Goal: Task Accomplishment & Management: Manage account settings

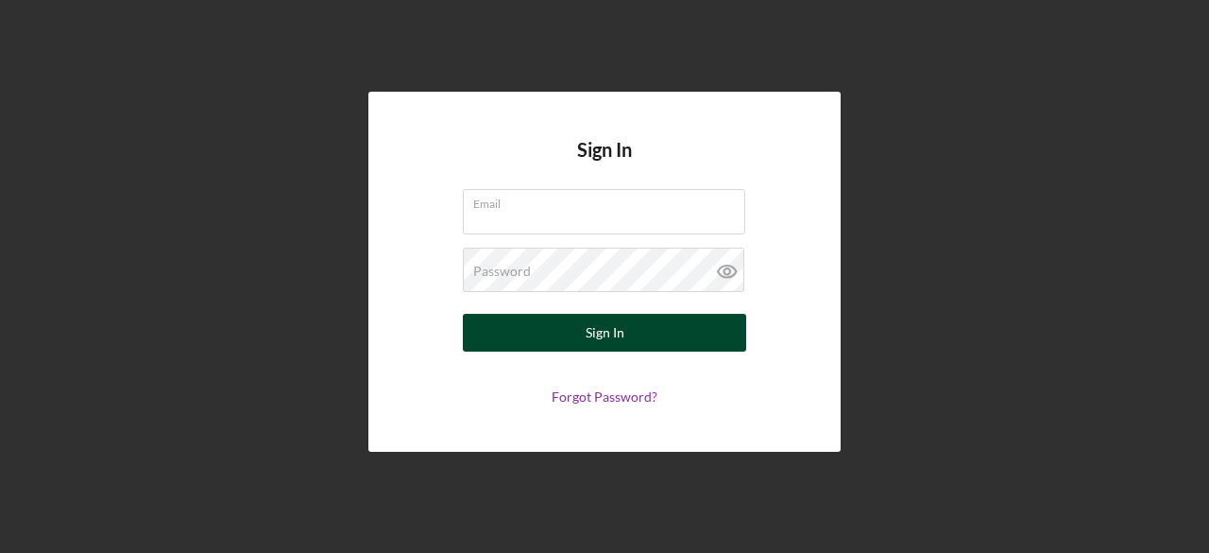
type input "rickyj66r@gmail.com"
click at [637, 341] on button "Sign In" at bounding box center [604, 333] width 283 height 38
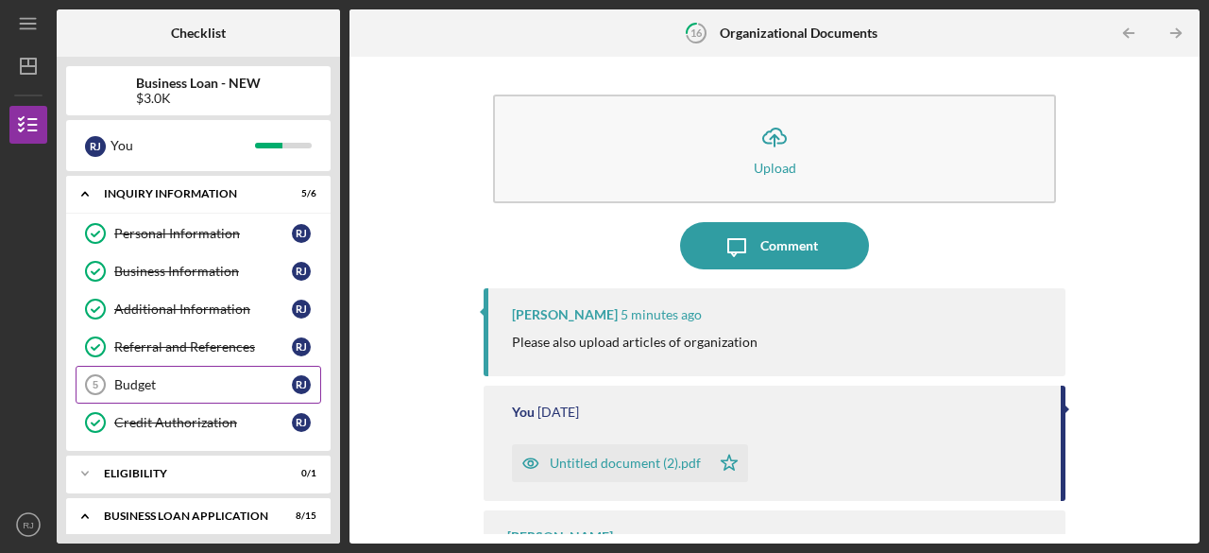
click at [145, 383] on div "Budget" at bounding box center [203, 384] width 178 height 15
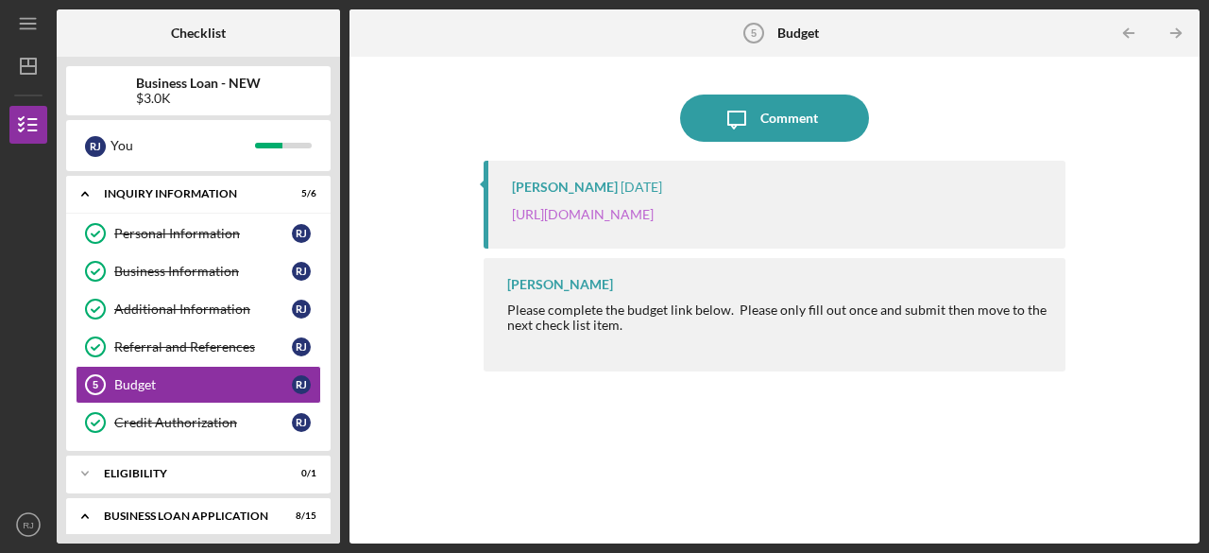
click at [627, 214] on link "https://justinepetersen.tfaforms.net/21?serviceID=a1gPC00000A9C93" at bounding box center [583, 214] width 142 height 16
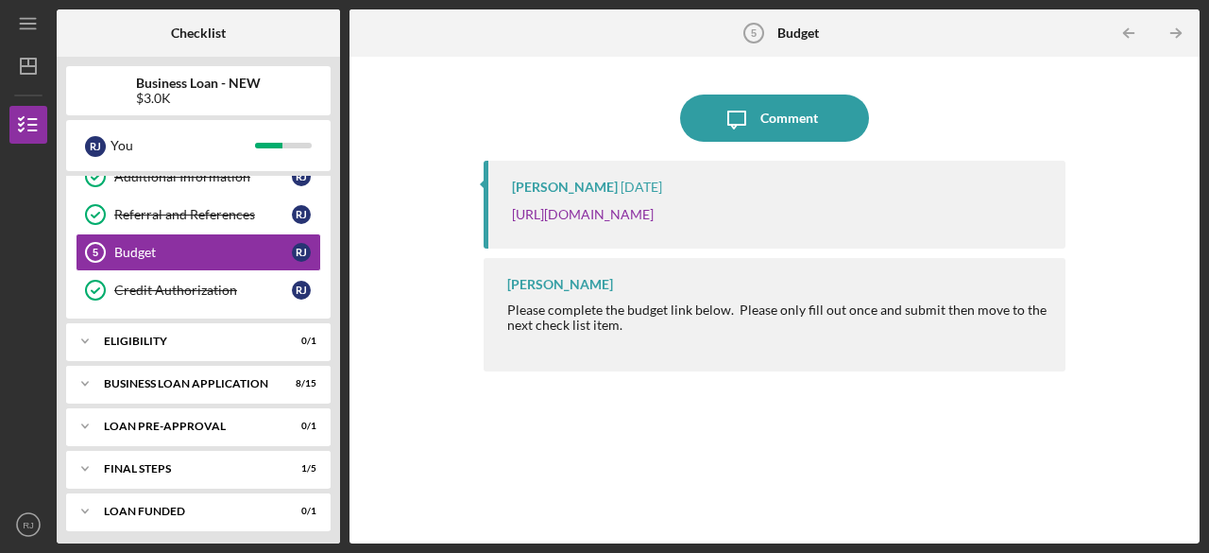
scroll to position [134, 0]
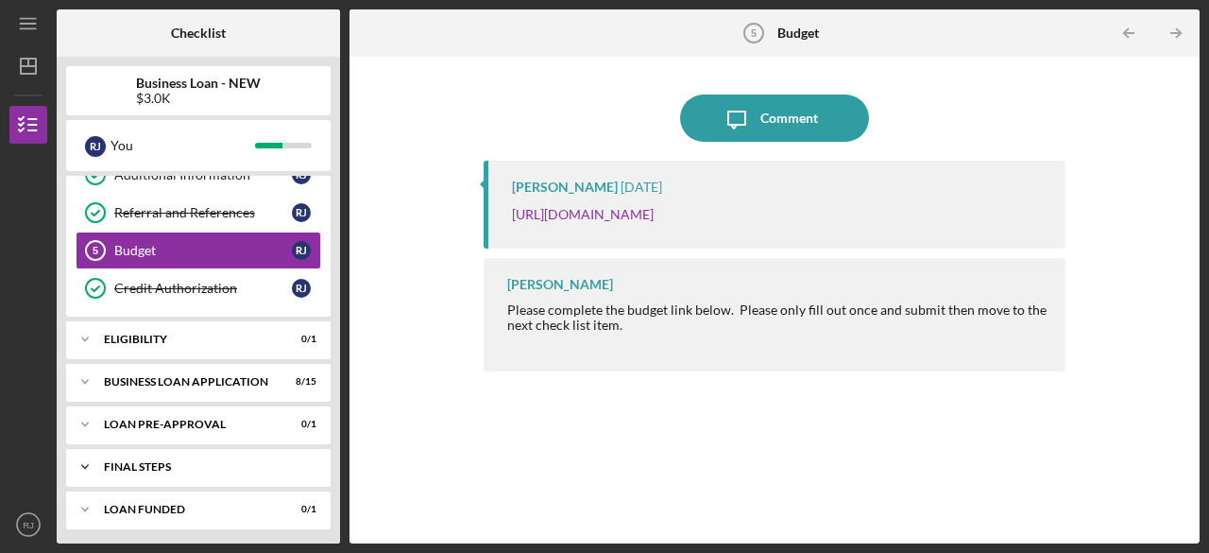
click at [145, 461] on div "FINAL STEPS" at bounding box center [205, 466] width 203 height 11
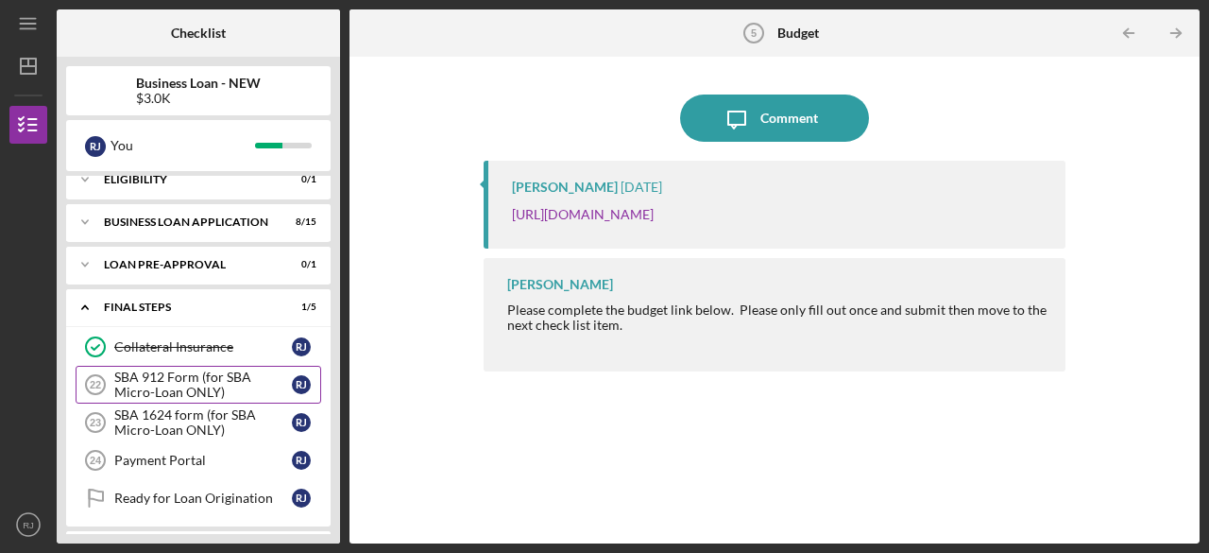
scroll to position [331, 0]
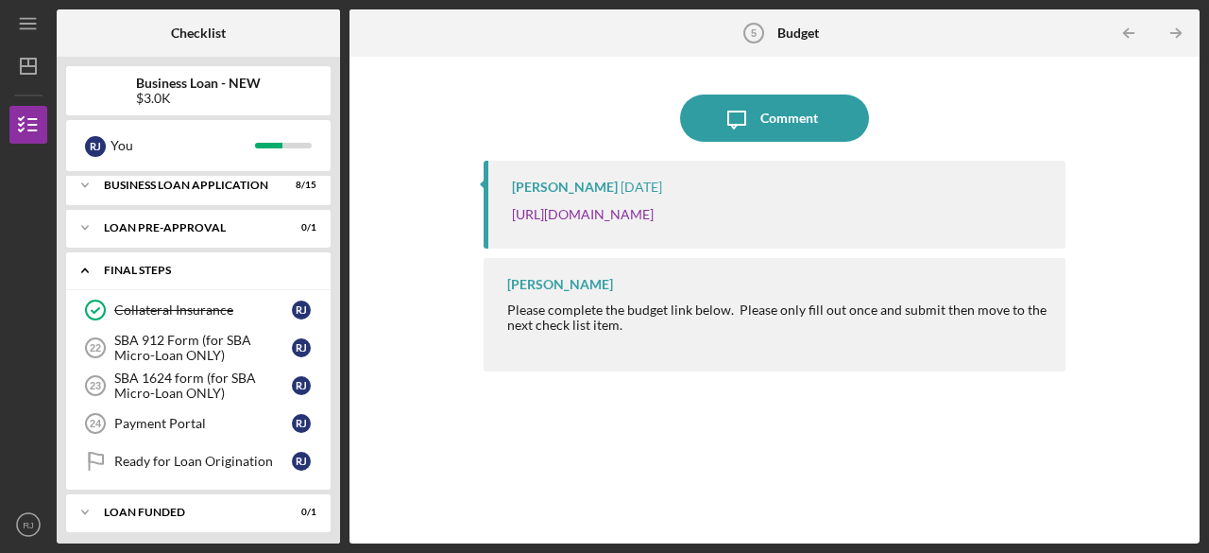
click at [88, 263] on icon "Icon/Expander" at bounding box center [85, 270] width 38 height 38
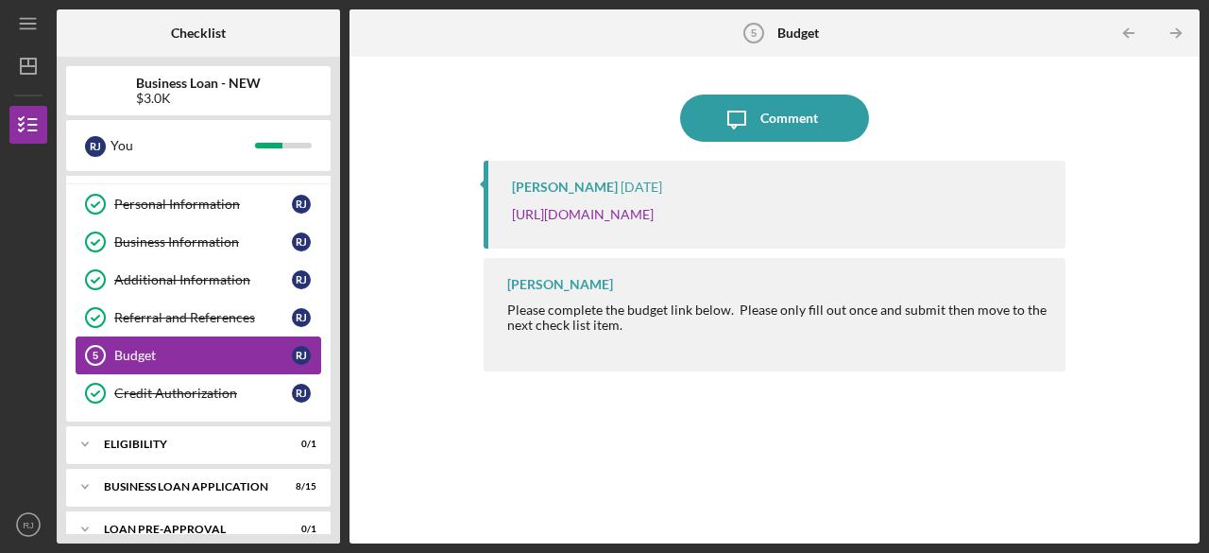
scroll to position [0, 0]
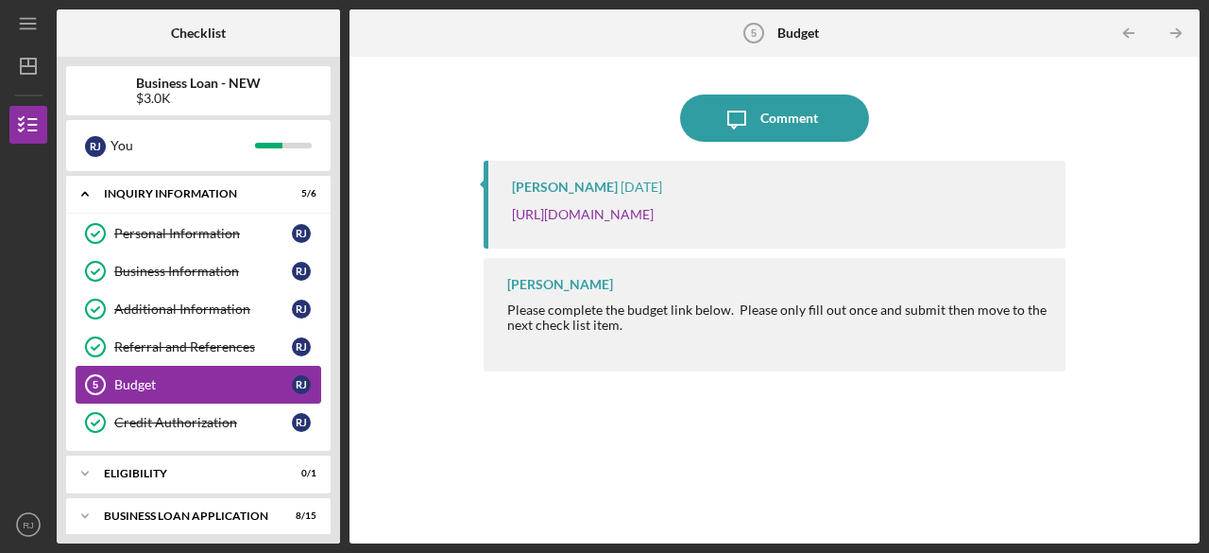
click at [145, 377] on div "Budget" at bounding box center [203, 384] width 178 height 15
click at [120, 379] on div "Budget" at bounding box center [203, 384] width 178 height 15
click at [654, 214] on link "[URL][DOMAIN_NAME]" at bounding box center [583, 214] width 142 height 16
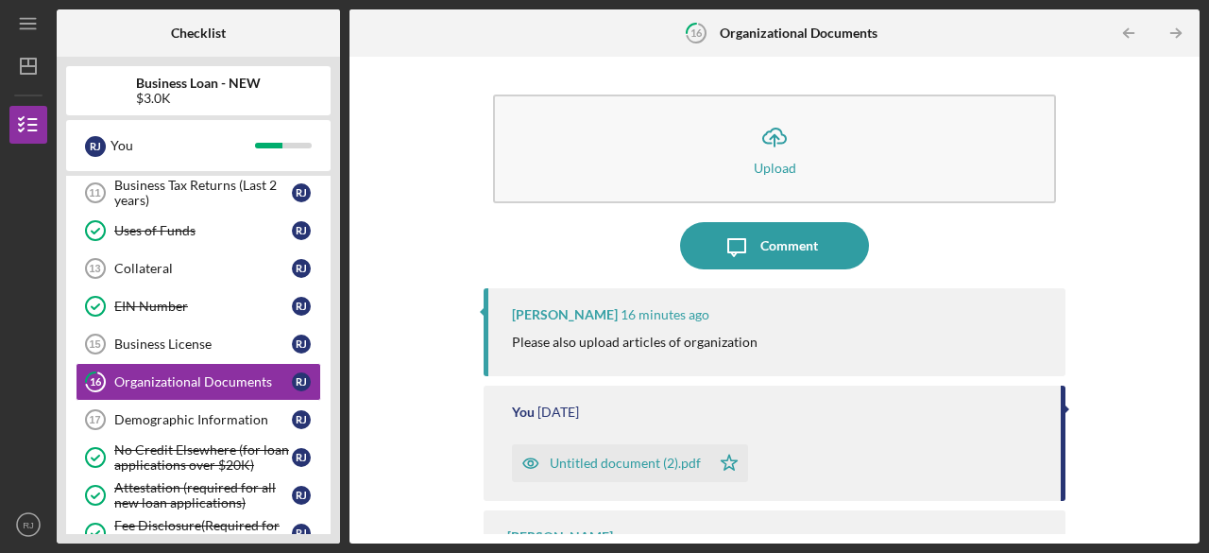
scroll to position [70, 0]
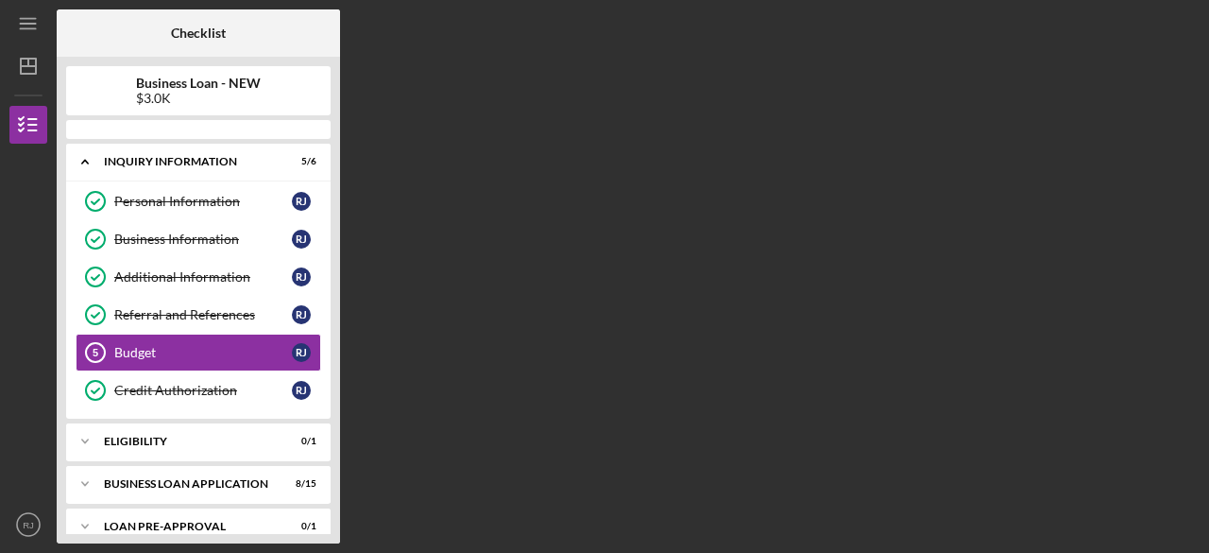
scroll to position [10, 0]
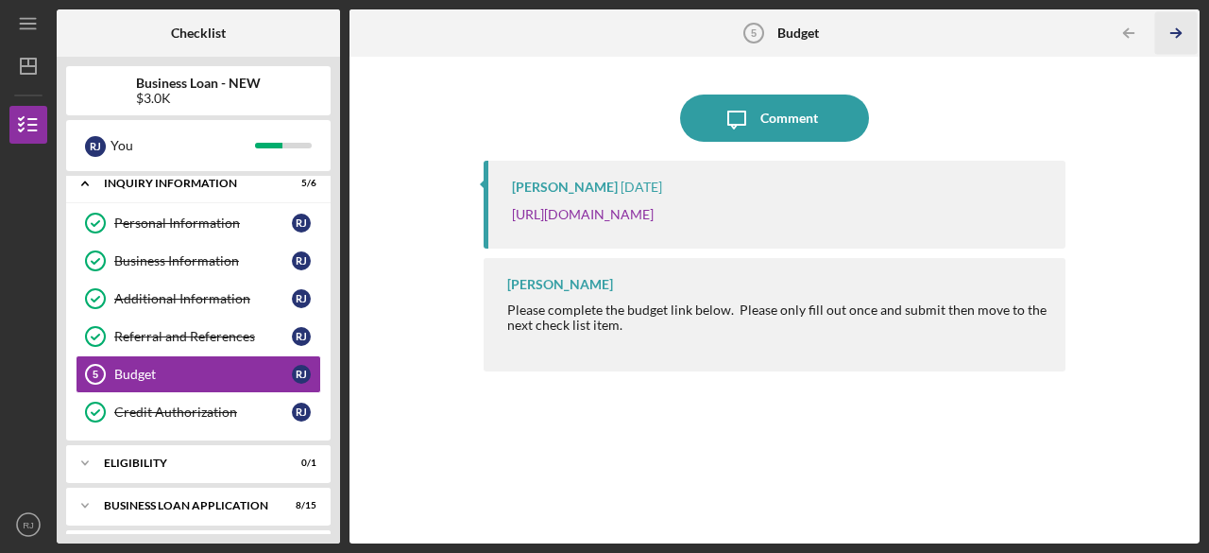
click at [1174, 37] on icon "Icon/Table Pagination Arrow" at bounding box center [1176, 33] width 43 height 43
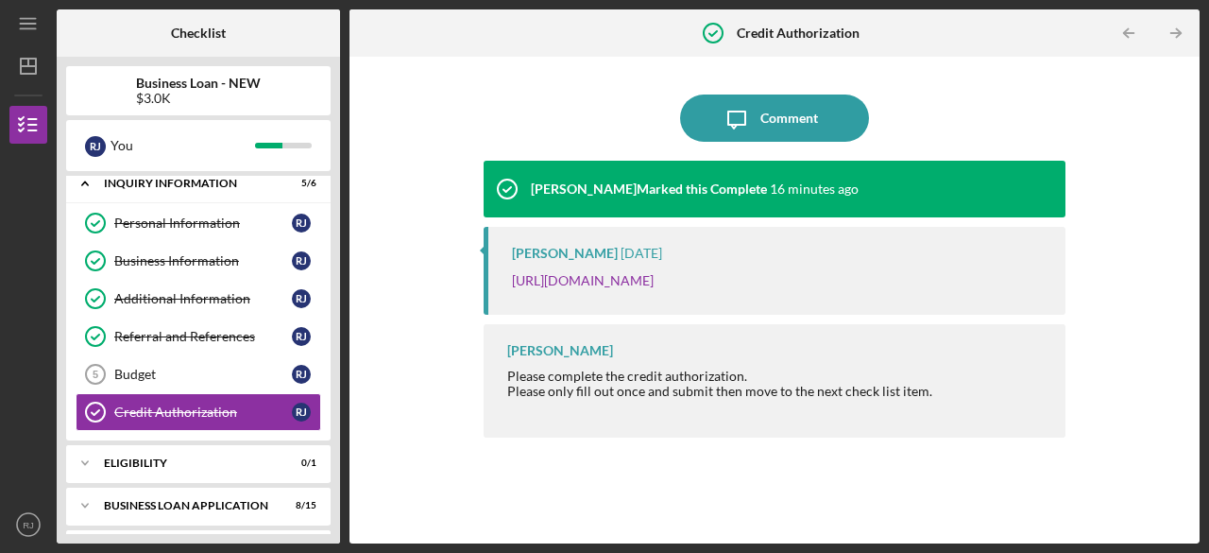
click at [1174, 36] on icon "Icon/Table Pagination Arrow" at bounding box center [1176, 33] width 43 height 43
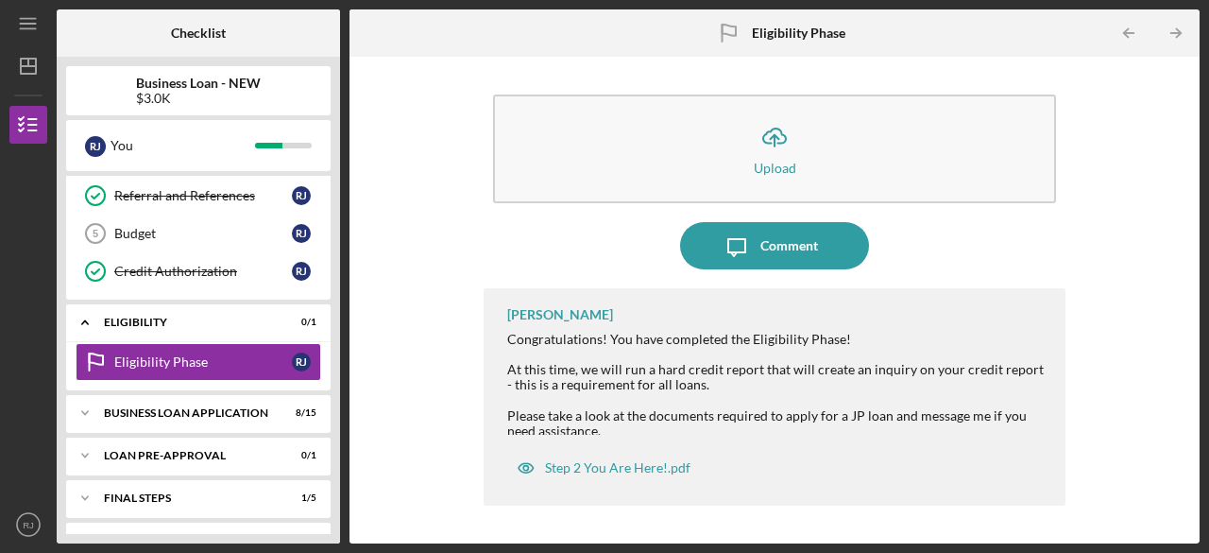
scroll to position [153, 0]
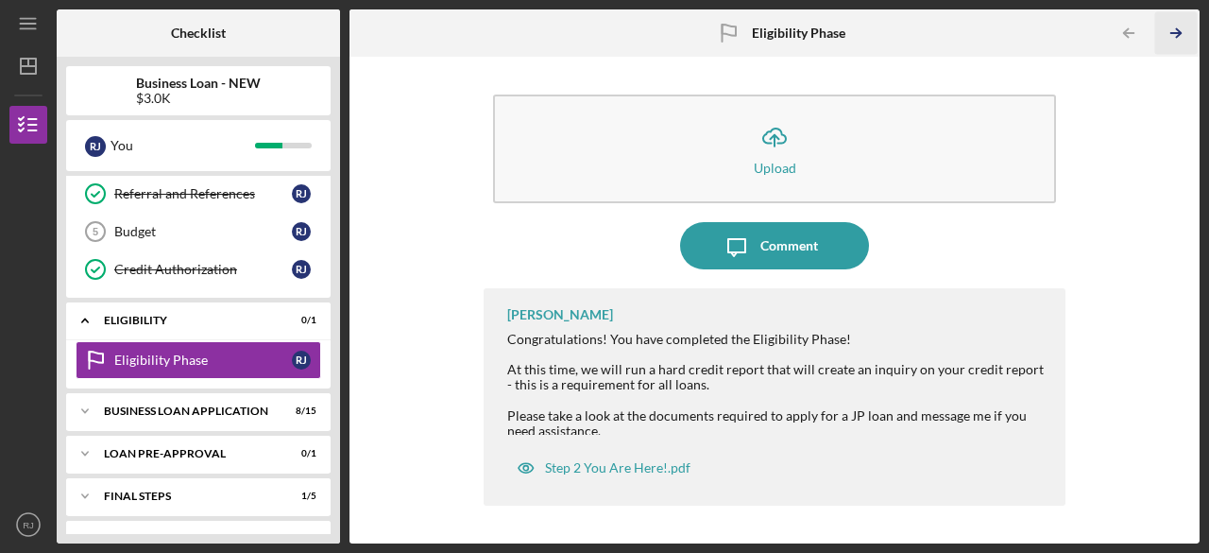
click at [1171, 33] on line "button" at bounding box center [1175, 33] width 9 height 0
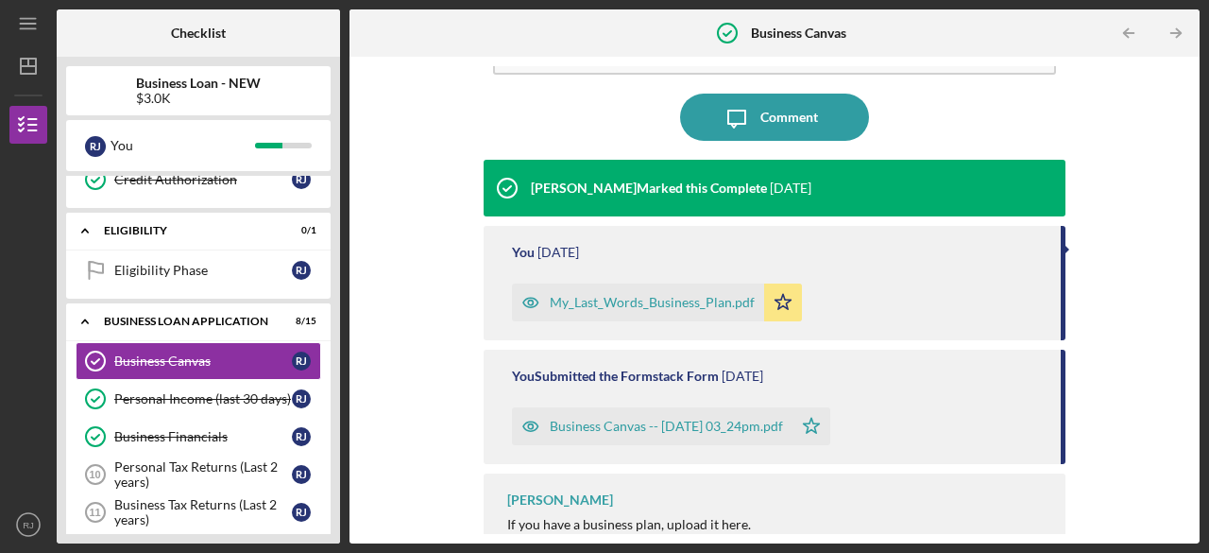
scroll to position [162, 0]
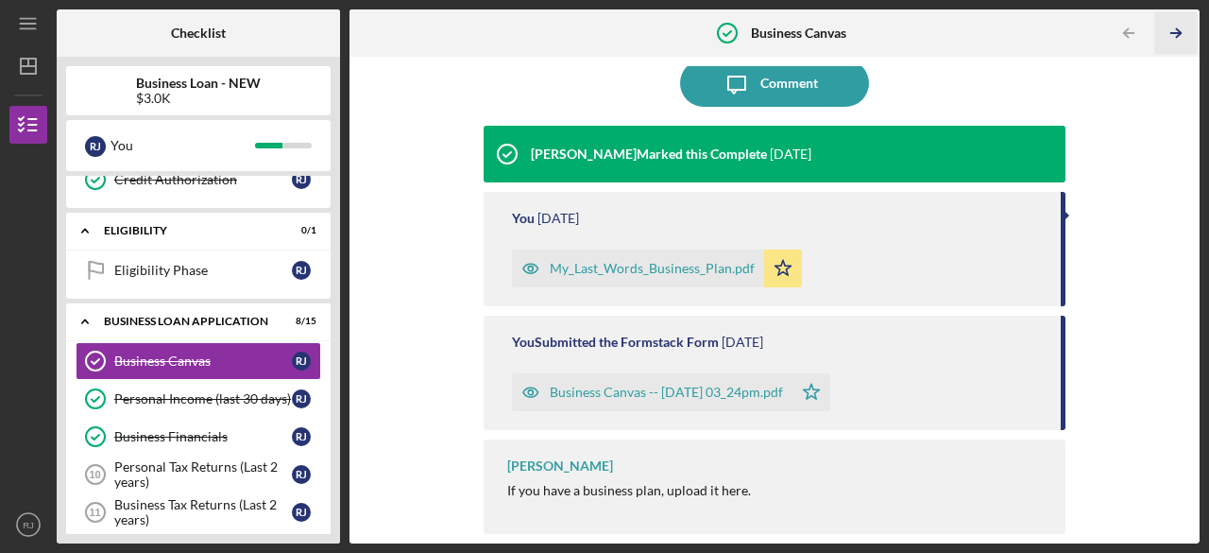
click at [1170, 33] on icon "Icon/Table Pagination Arrow" at bounding box center [1176, 33] width 43 height 43
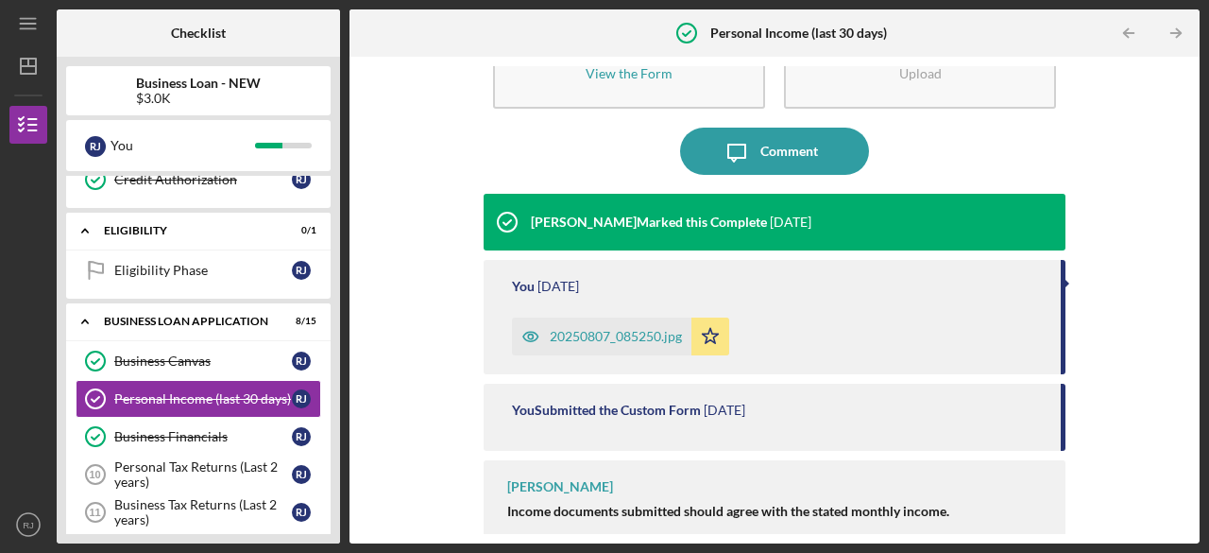
scroll to position [115, 0]
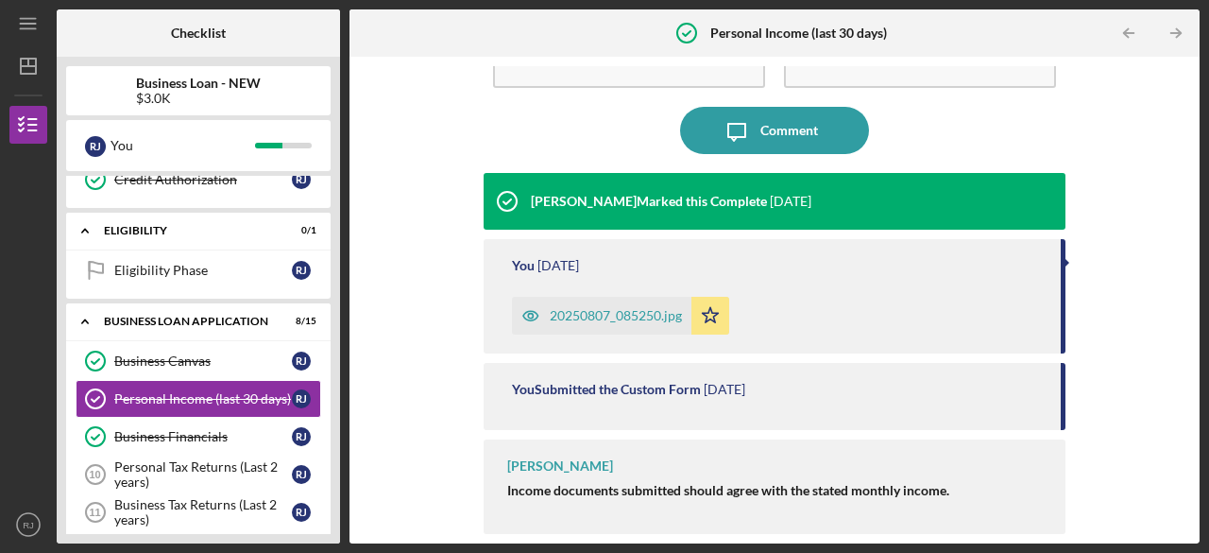
click at [1177, 33] on line "button" at bounding box center [1175, 33] width 9 height 0
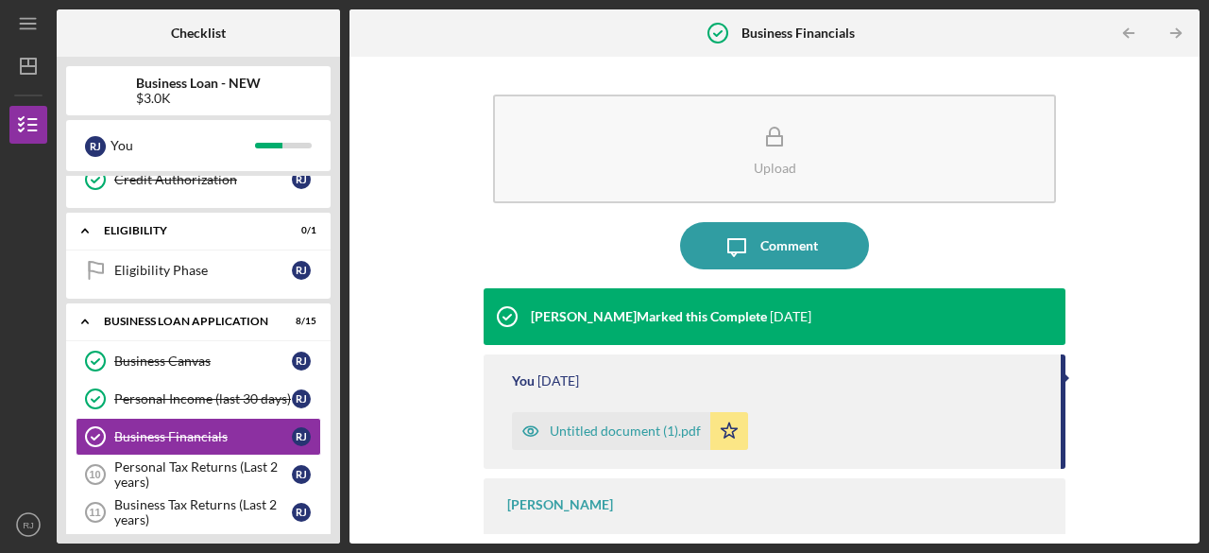
click at [1177, 32] on icon "Icon/Table Pagination Arrow" at bounding box center [1176, 33] width 43 height 43
